Goal: Task Accomplishment & Management: Manage account settings

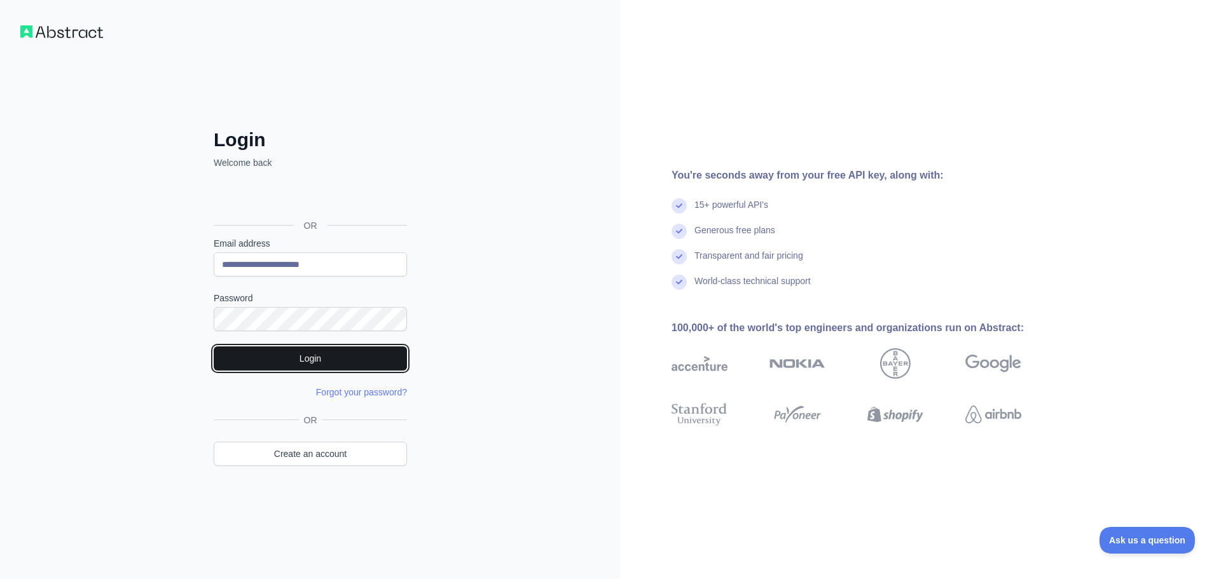
click at [301, 352] on button "Login" at bounding box center [310, 359] width 193 height 24
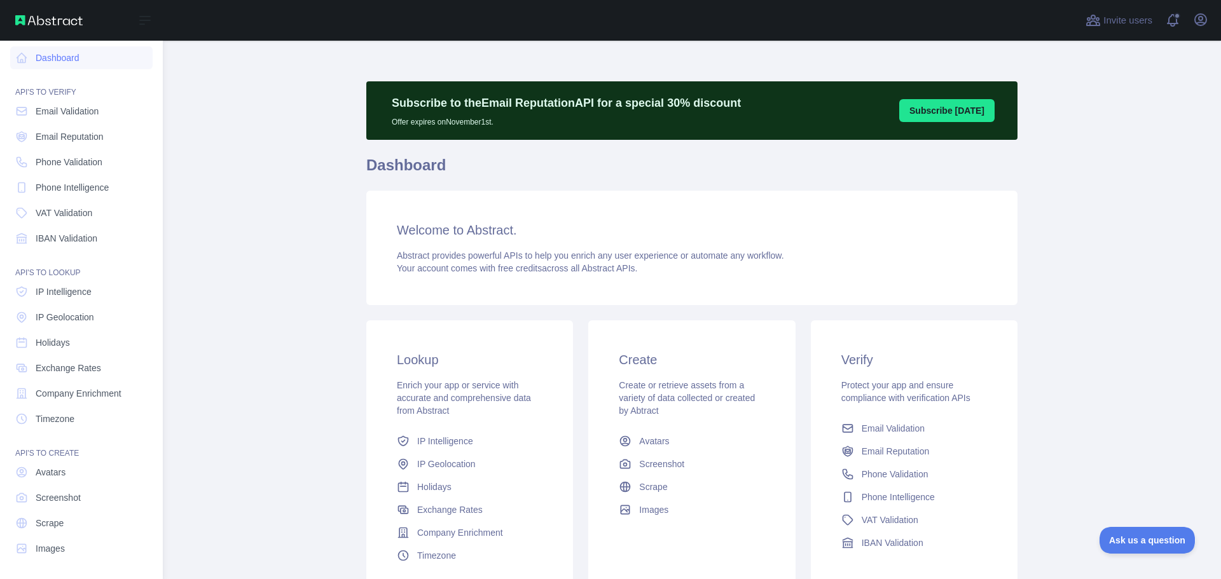
scroll to position [6, 0]
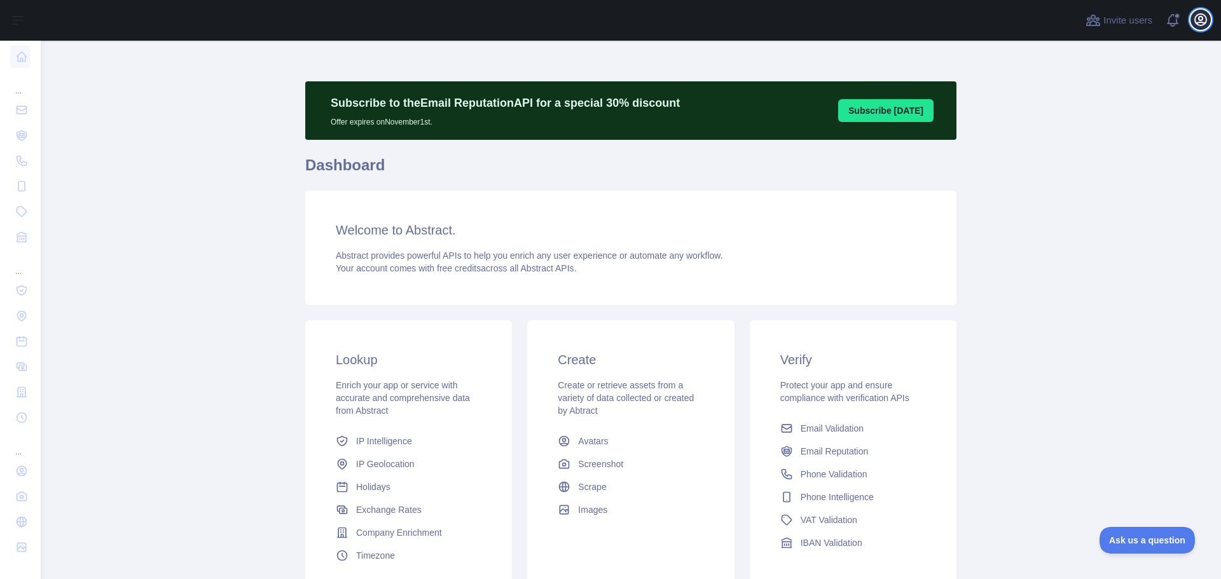
click at [1199, 20] on icon "button" at bounding box center [1200, 19] width 11 height 11
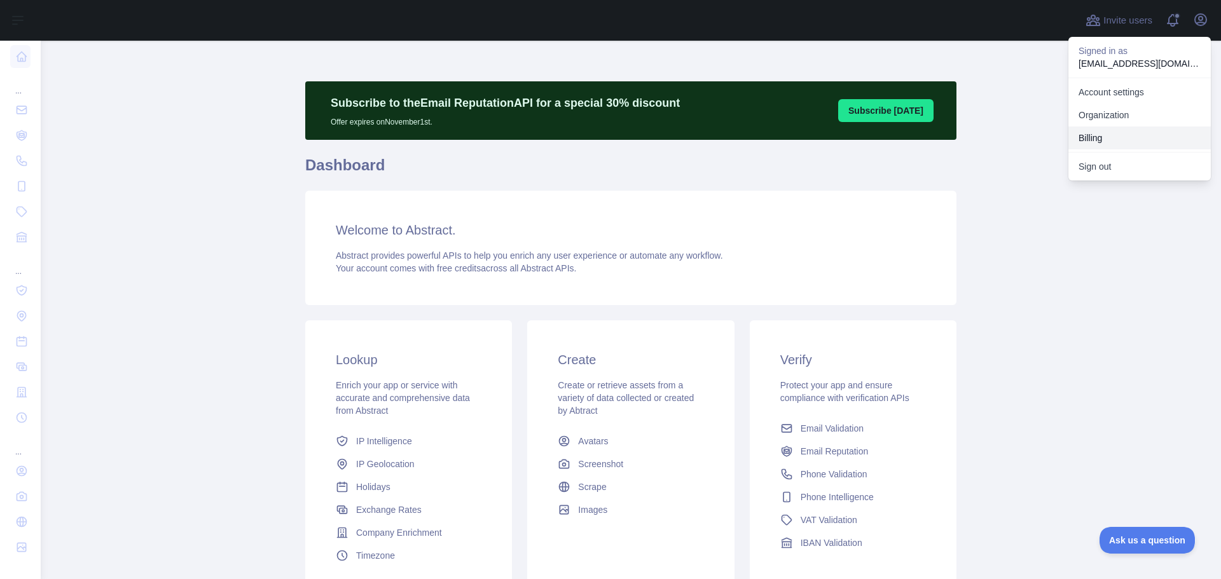
click at [1103, 134] on button "Billing" at bounding box center [1139, 138] width 142 height 23
